Goal: Complete application form

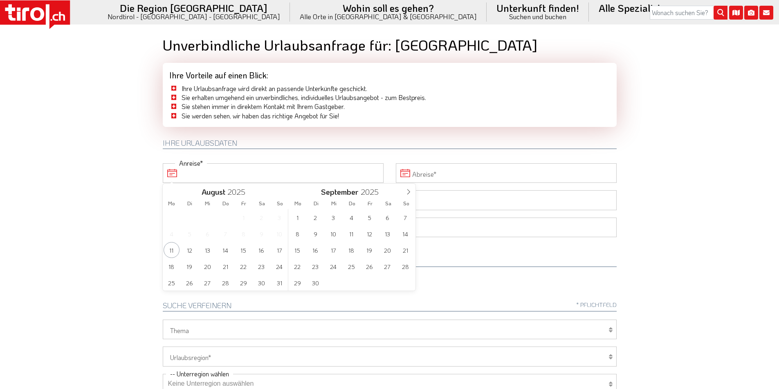
click at [208, 174] on input "Anreise" at bounding box center [273, 173] width 221 height 20
click at [190, 249] on span "12" at bounding box center [189, 250] width 16 height 16
click at [223, 249] on span "14" at bounding box center [225, 250] width 16 height 16
type input "12-08-2025"
type input "14-08-2025"
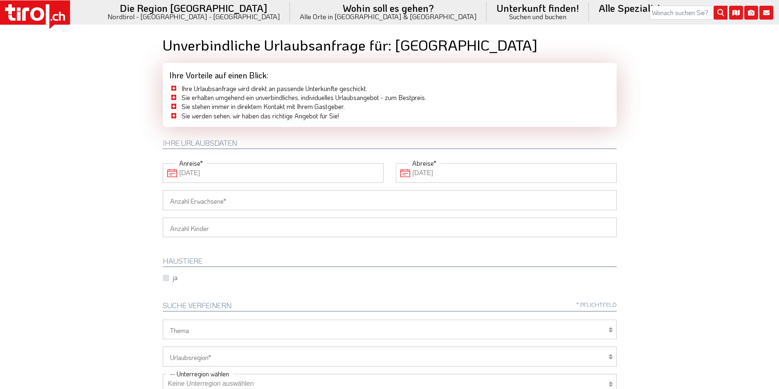
drag, startPoint x: 189, startPoint y: 193, endPoint x: 128, endPoint y: 190, distance: 60.6
click at [189, 193] on input "Anzahl Erwachsene" at bounding box center [390, 200] width 454 height 20
type input "2"
click at [108, 188] on body ".st0{fill:#FFFFFF}.st1{fill:#E31017} Die Region Tirol Nordtirol - Südtirol - Os…" at bounding box center [389, 194] width 779 height 389
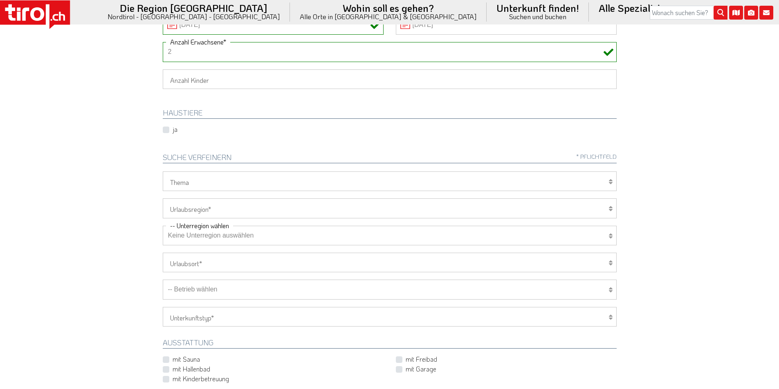
scroll to position [163, 0]
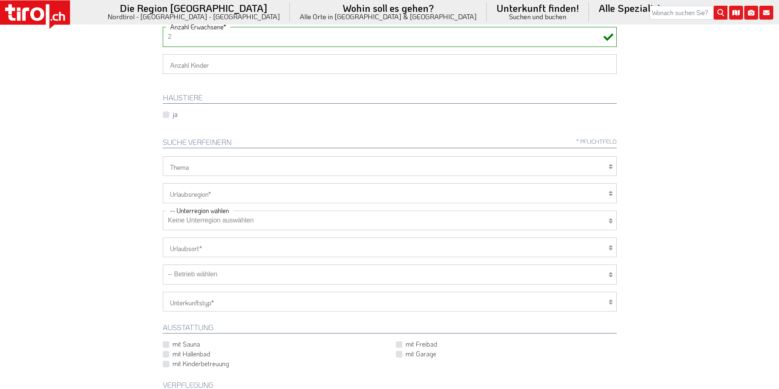
click at [205, 195] on select "Tirol/Nordtirol Osttirol Südtirol Tirols Nachbarn" at bounding box center [390, 193] width 454 height 20
select select "7272"
click at [163, 183] on select "Tirol/Nordtirol Osttirol Südtirol Tirols Nachbarn" at bounding box center [390, 193] width 454 height 20
click at [188, 219] on select "Keine Unterregion auswählen Achensee Alpbachtal & Tiroler Seenland Arlberg Feri…" at bounding box center [390, 221] width 454 height 20
select select "7278"
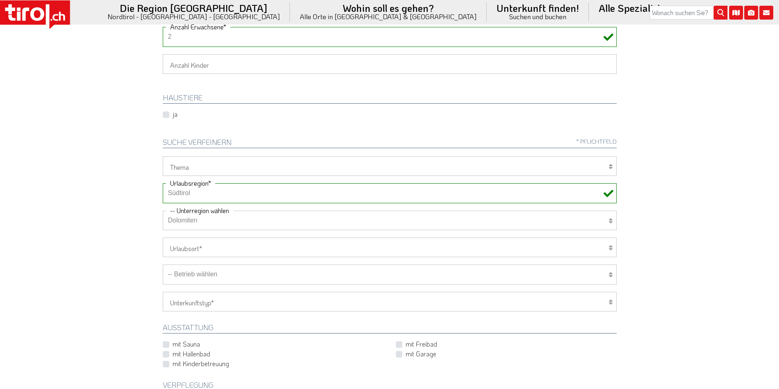
click at [163, 211] on select "Keine Unterregion auswählen Achensee Alpbachtal & Tiroler Seenland Arlberg Feri…" at bounding box center [390, 221] width 454 height 20
click at [206, 276] on select "-- Betrieb wählen ABINEA Dolomiti Romantic SPA Hotel Aktivhotel Waldhof - Oetz …" at bounding box center [390, 275] width 454 height 20
select select "29365"
click at [163, 265] on select "-- Betrieb wählen ABINEA Dolomiti Romantic SPA Hotel Aktivhotel Waldhof - Oetz …" at bounding box center [390, 275] width 454 height 20
click at [92, 163] on body ".st0{fill:#FFFFFF}.st1{fill:#E31017} Die Region Tirol Nordtirol - Südtirol - Os…" at bounding box center [389, 31] width 779 height 389
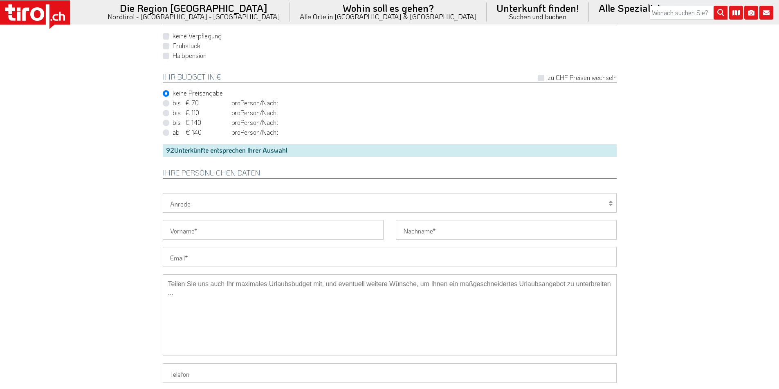
scroll to position [531, 0]
click at [190, 259] on input "Email" at bounding box center [390, 256] width 454 height 20
paste input "sabine-lerchenmueller@web.de"
type input "sabine-lerchenmueller@web.de"
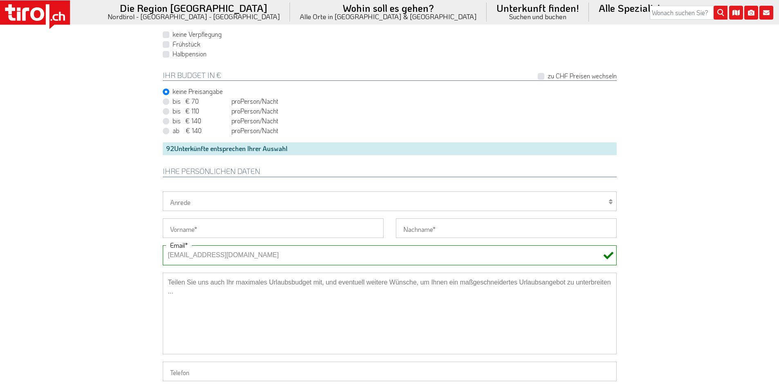
drag, startPoint x: 183, startPoint y: 251, endPoint x: 149, endPoint y: 251, distance: 33.9
click at [187, 206] on select "Herr Frau Familie" at bounding box center [390, 202] width 454 height 20
select select "Frau"
click at [163, 192] on select "Herr Frau Familie" at bounding box center [390, 202] width 454 height 20
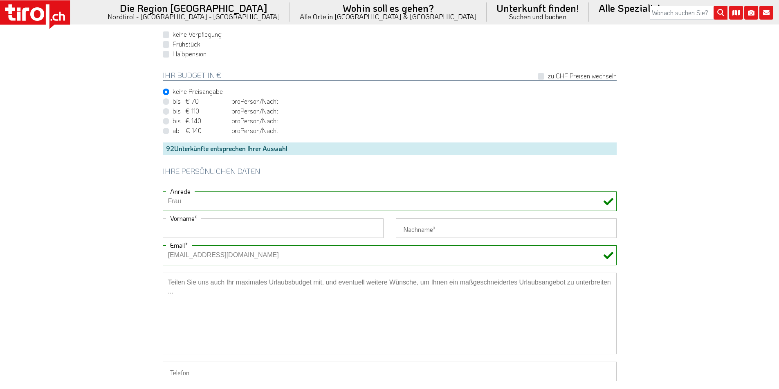
drag, startPoint x: 178, startPoint y: 228, endPoint x: 157, endPoint y: 220, distance: 22.0
click at [178, 228] on input "Vorname" at bounding box center [273, 229] width 221 height 20
paste input "Anna"
type input "Anna"
drag, startPoint x: 118, startPoint y: 211, endPoint x: 123, endPoint y: 155, distance: 56.3
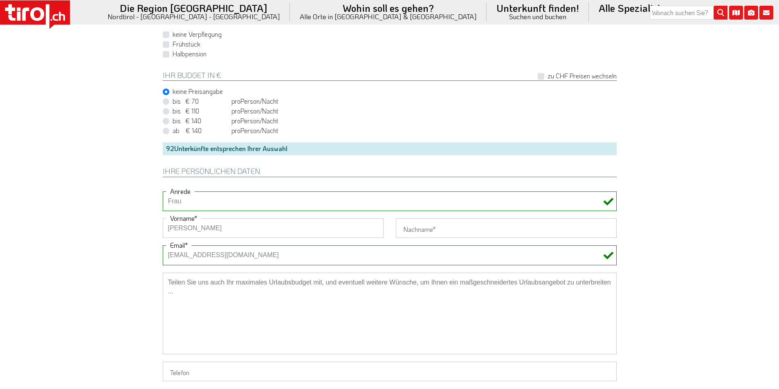
click at [412, 229] on input "Nachname" at bounding box center [506, 229] width 221 height 20
paste input "Lerchenmüller"
type input "Lerchenmüller"
click at [257, 291] on textarea at bounding box center [390, 314] width 454 height 82
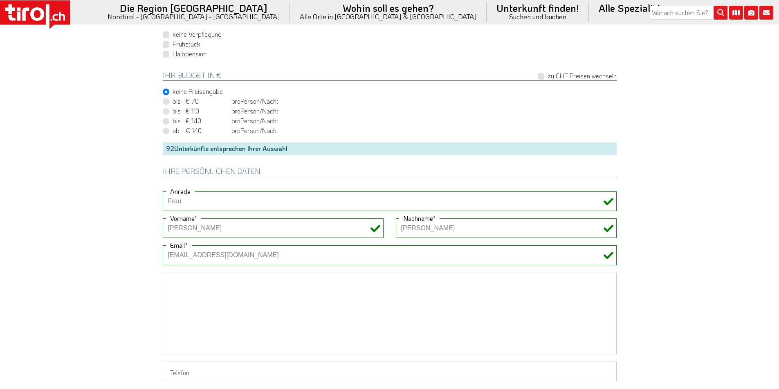
paste textarea "Hallo, servus, haben Sie zwei Schlafplätze frei? Es ist unser erster Urlaub mit…"
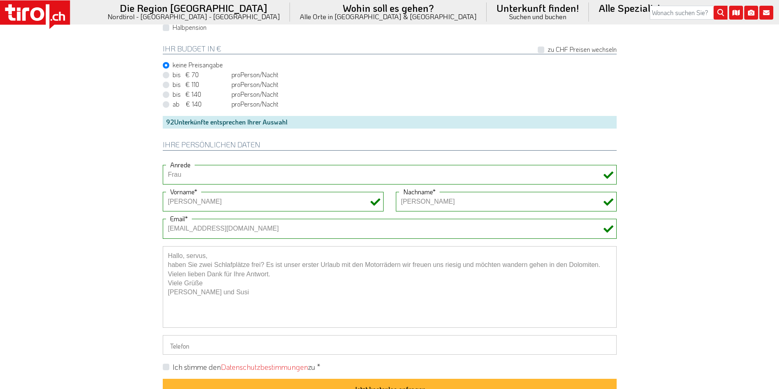
scroll to position [572, 0]
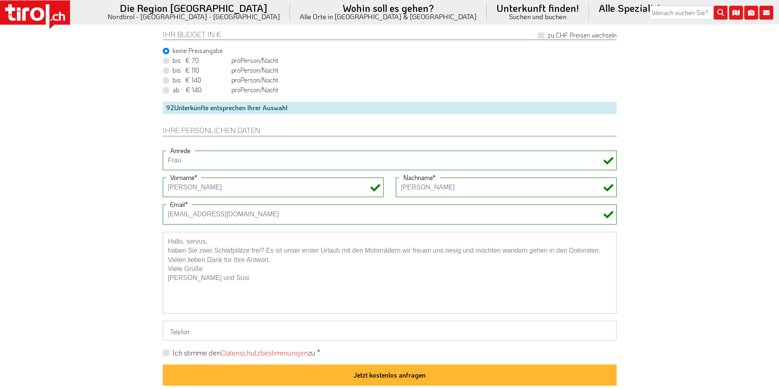
type textarea "Hallo, servus, haben Sie zwei Schlafplätze frei? Es ist unser erster Urlaub mit…"
click at [172, 353] on label "Ich stimme den Datenschutzbestimmungen zu *" at bounding box center [246, 353] width 148 height 10
click at [164, 353] on input "Ich stimme den Datenschutzbestimmungen zu *" at bounding box center [391, 352] width 454 height 5
checkbox input "true"
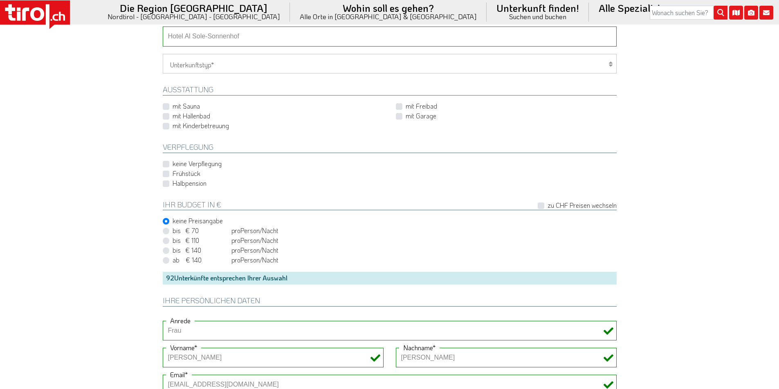
scroll to position [613, 0]
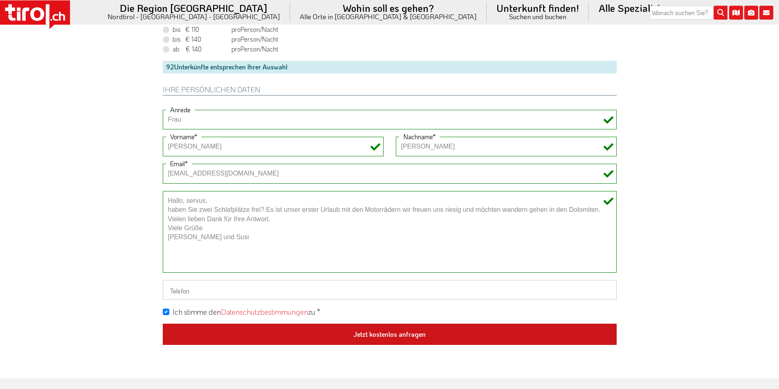
click at [418, 331] on button "Jetzt kostenlos anfragen" at bounding box center [390, 334] width 454 height 21
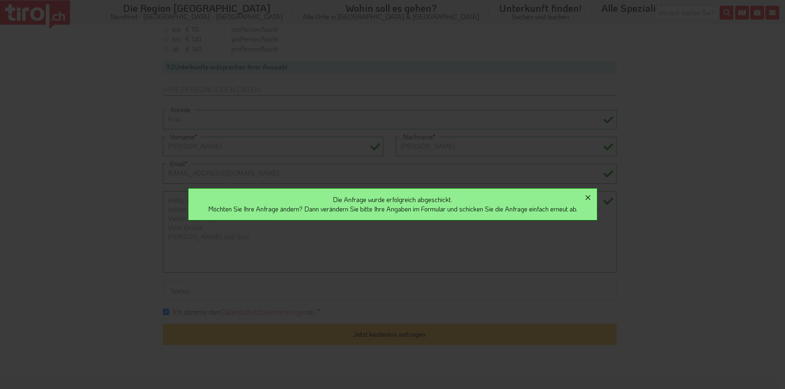
click at [593, 198] on icon "button" at bounding box center [588, 198] width 10 height 10
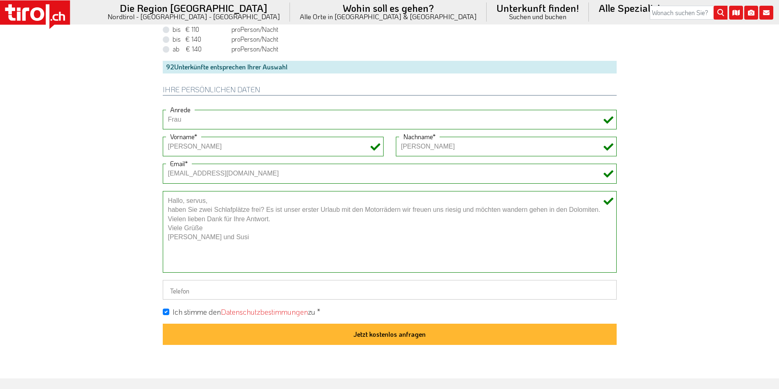
click at [58, 18] on icon at bounding box center [35, 14] width 70 height 29
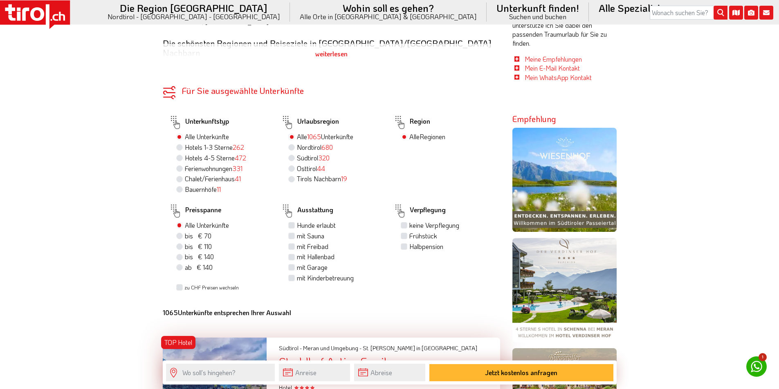
scroll to position [695, 0]
